Goal: Information Seeking & Learning: Learn about a topic

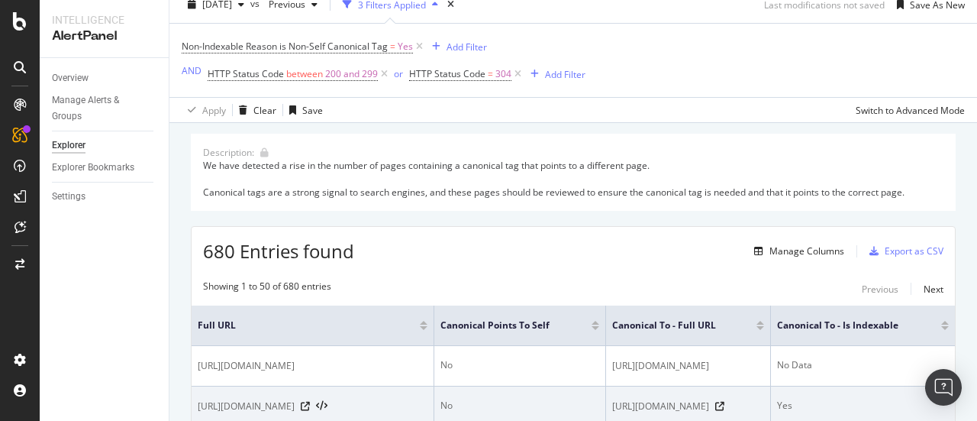
scroll to position [76, 0]
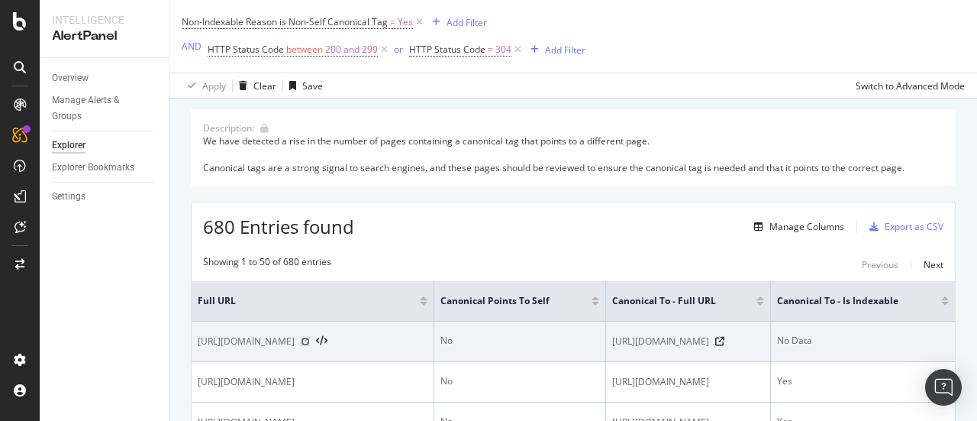
click at [310, 341] on icon at bounding box center [305, 341] width 9 height 9
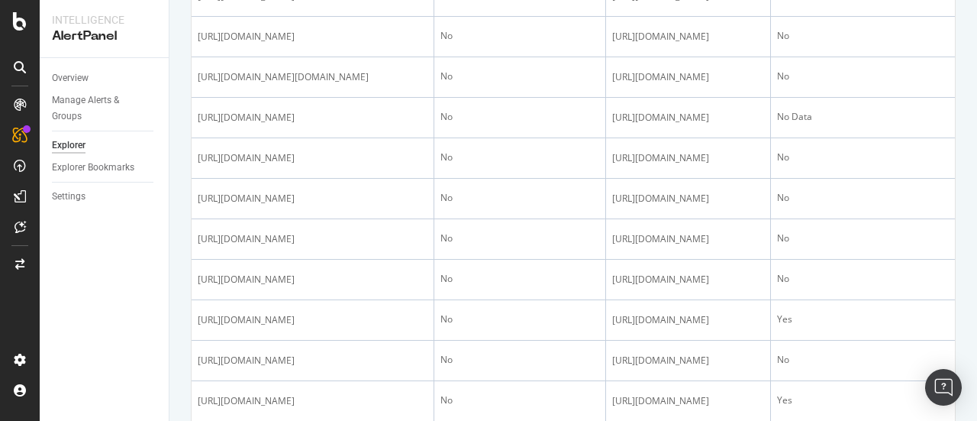
scroll to position [928, 0]
